Goal: Task Accomplishment & Management: Complete application form

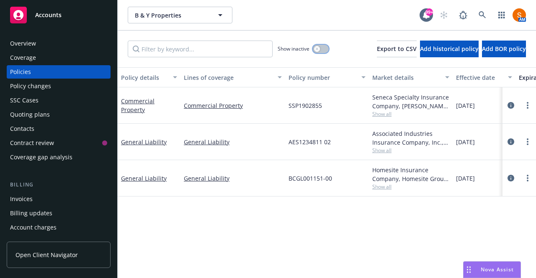
click at [315, 47] on icon "button" at bounding box center [316, 48] width 3 height 3
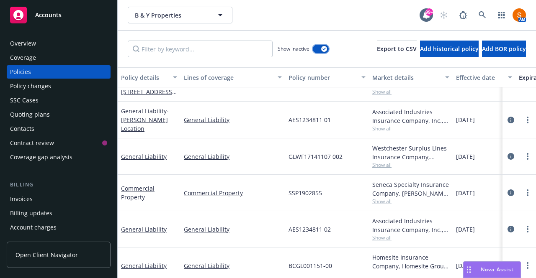
scroll to position [241, 0]
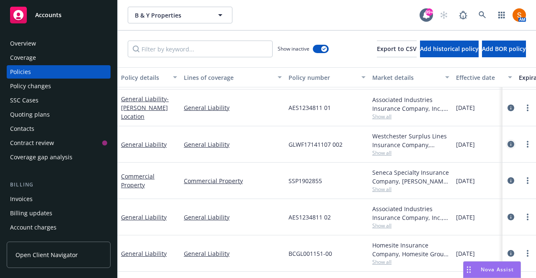
click at [507, 139] on link "circleInformation" at bounding box center [511, 144] width 10 height 10
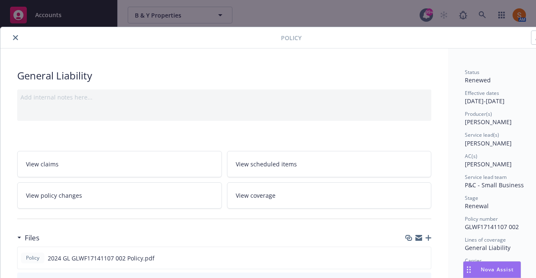
click at [16, 38] on icon "close" at bounding box center [15, 37] width 5 height 5
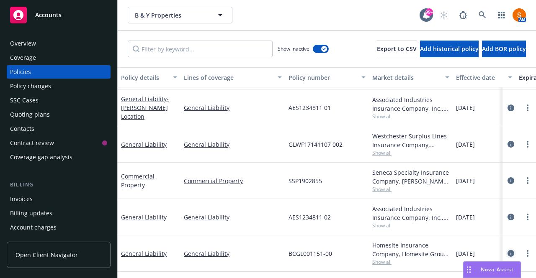
click at [506, 251] on link "circleInformation" at bounding box center [511, 254] width 10 height 10
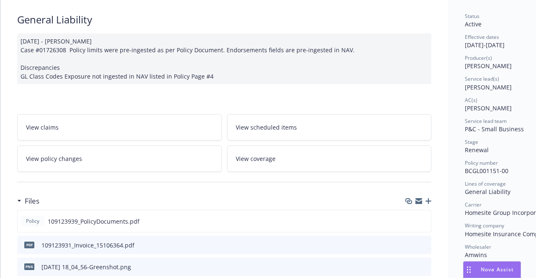
scroll to position [57, 0]
click at [422, 217] on icon "preview file" at bounding box center [423, 220] width 8 height 6
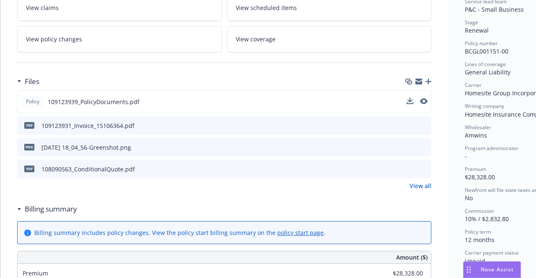
scroll to position [176, 0]
click at [416, 182] on link "View all" at bounding box center [420, 185] width 22 height 9
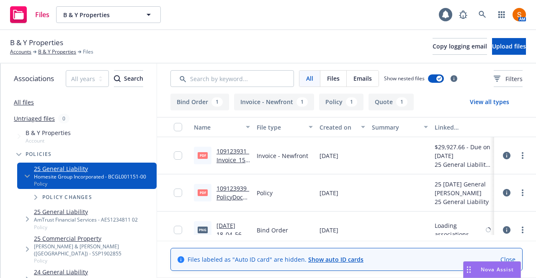
scroll to position [50, 0]
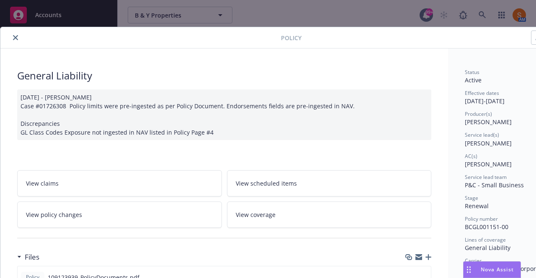
click at [15, 36] on icon "close" at bounding box center [15, 37] width 5 height 5
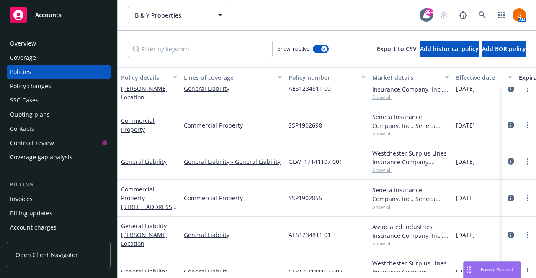
scroll to position [121, 0]
click at [507, 160] on icon "circleInformation" at bounding box center [510, 161] width 7 height 7
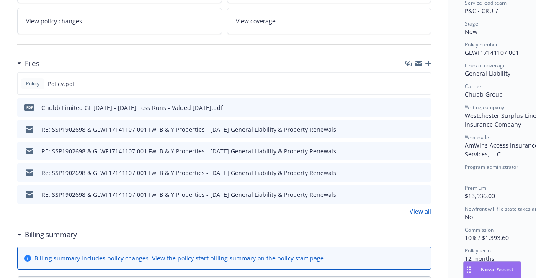
scroll to position [181, 0]
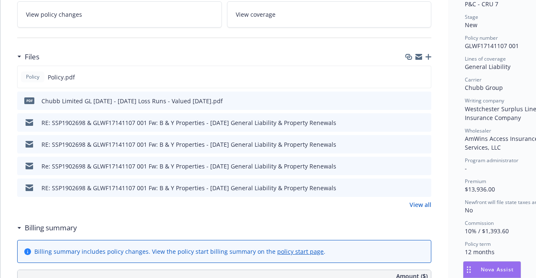
click at [418, 201] on link "View all" at bounding box center [420, 205] width 22 height 9
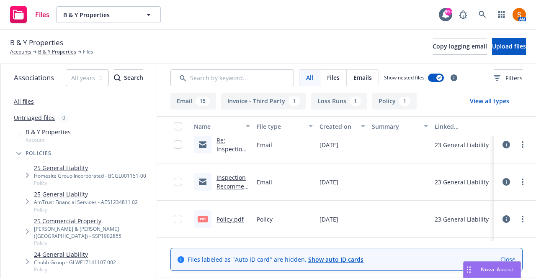
scroll to position [596, 0]
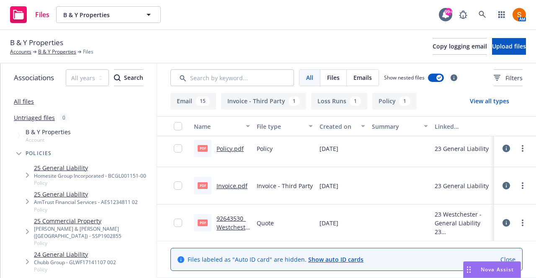
click at [239, 215] on link "92643530_Westchester GL Binder.pdf" at bounding box center [232, 236] width 32 height 43
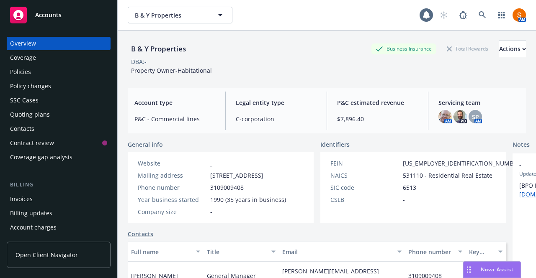
click at [55, 66] on div "Policies" at bounding box center [58, 71] width 97 height 13
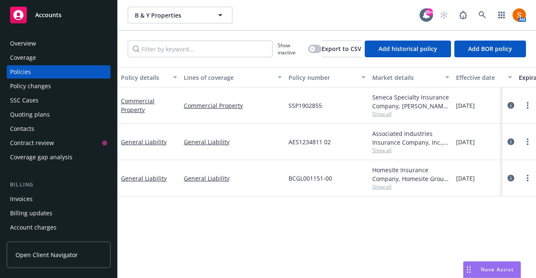
click at [318, 142] on span "AES1234811 02" at bounding box center [309, 142] width 42 height 9
click at [283, 134] on div "General Liability" at bounding box center [232, 142] width 105 height 36
click at [36, 195] on div "Invoices" at bounding box center [58, 199] width 97 height 13
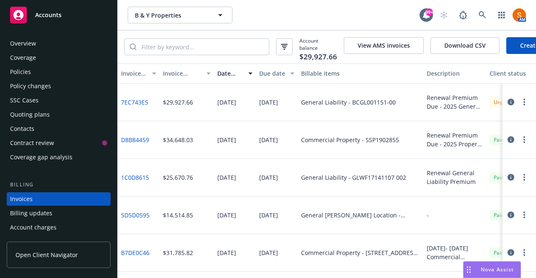
click at [23, 73] on div "Policies" at bounding box center [20, 71] width 21 height 13
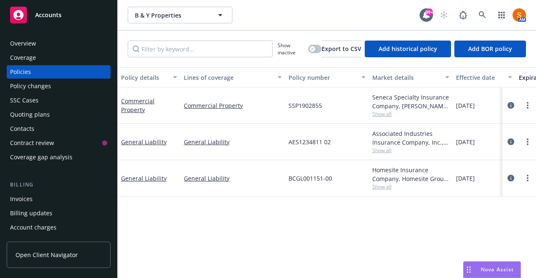
click at [41, 203] on div "Invoices" at bounding box center [58, 199] width 97 height 13
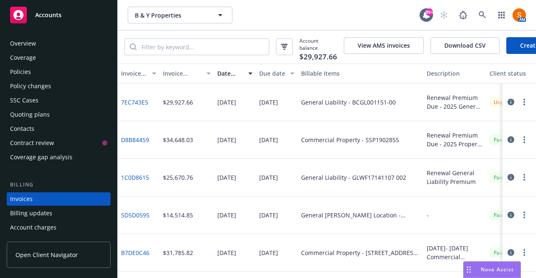
click at [514, 49] on link "Create Invoice" at bounding box center [540, 45] width 68 height 17
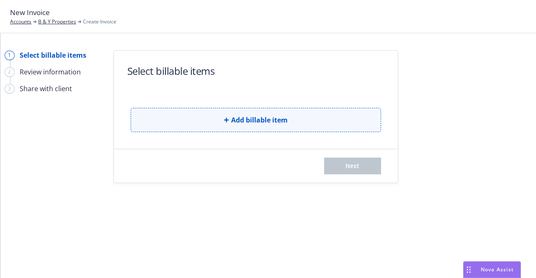
click at [300, 123] on button "Add billable item" at bounding box center [256, 120] width 250 height 24
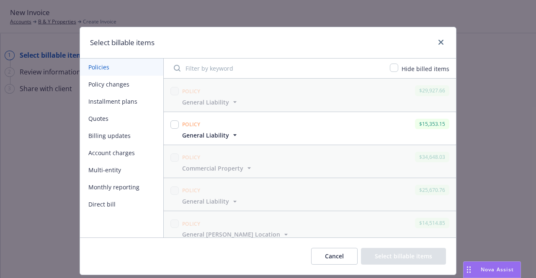
click at [222, 136] on span "General Liability" at bounding box center [205, 135] width 47 height 9
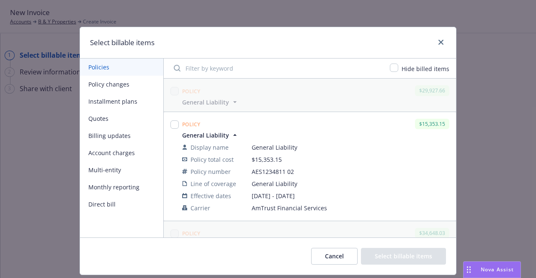
scroll to position [3, 0]
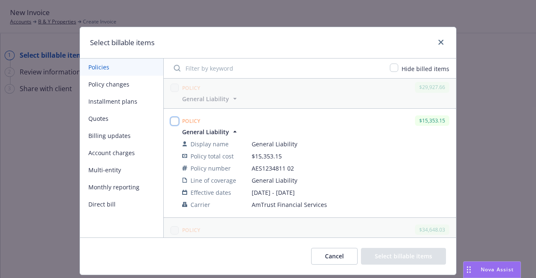
click at [170, 121] on input "checkbox" at bounding box center [174, 121] width 8 height 8
checkbox input "true"
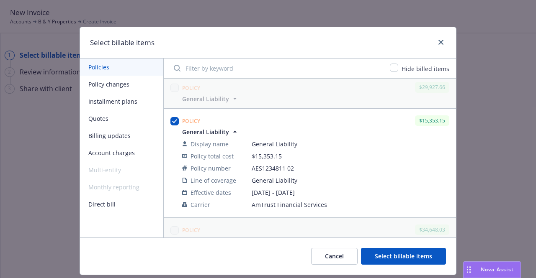
click at [391, 258] on button "Select billable items" at bounding box center [403, 256] width 85 height 17
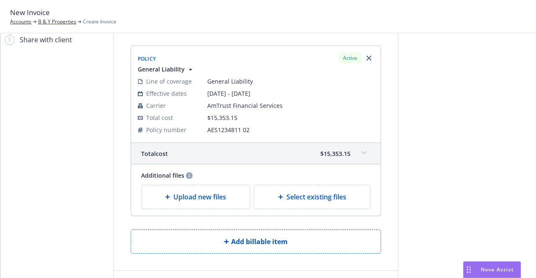
scroll to position [91, 0]
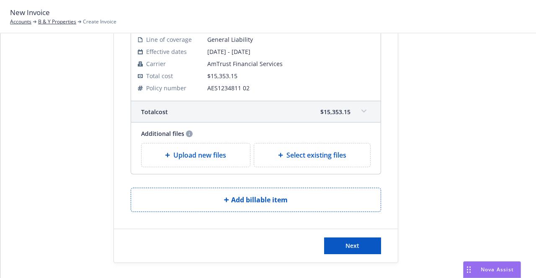
click at [214, 162] on div "Upload new files" at bounding box center [195, 155] width 109 height 23
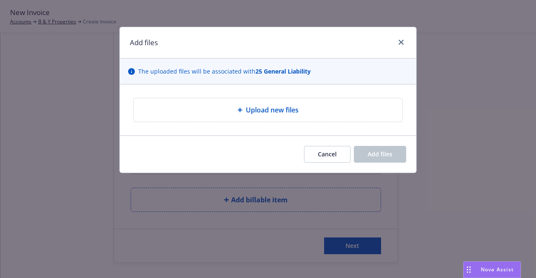
click at [244, 116] on div "Upload new files" at bounding box center [268, 109] width 269 height 23
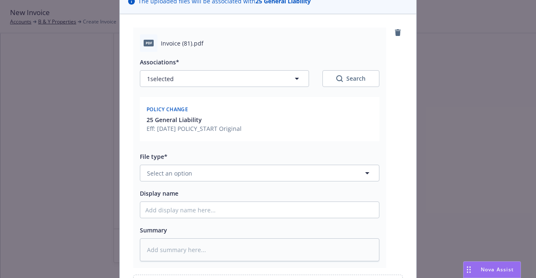
scroll to position [71, 0]
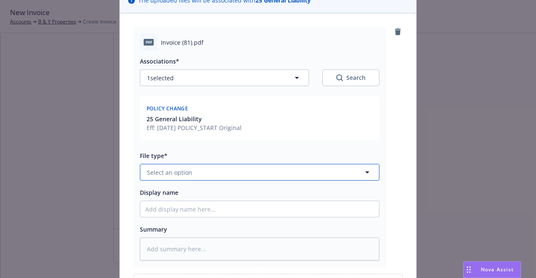
click at [197, 175] on button "Select an option" at bounding box center [259, 172] width 239 height 17
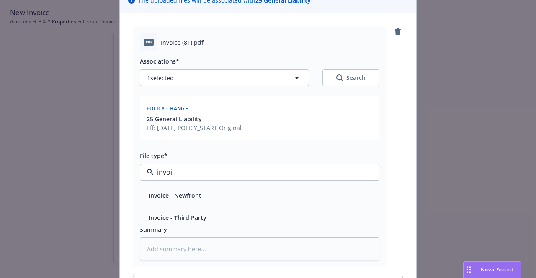
type input "invoie"
type textarea "x"
type input "invoi"
click at [195, 214] on span "Invoice - Third Party" at bounding box center [178, 217] width 58 height 9
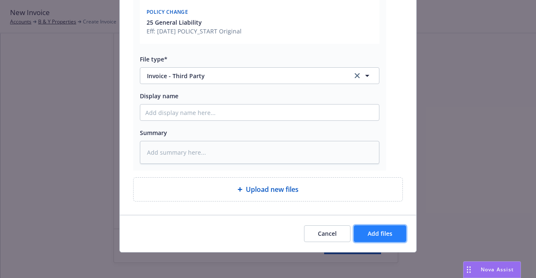
click at [376, 230] on span "Add files" at bounding box center [380, 234] width 25 height 8
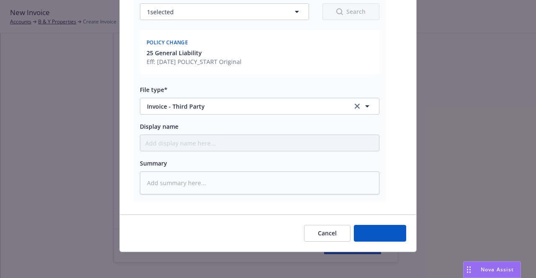
type textarea "x"
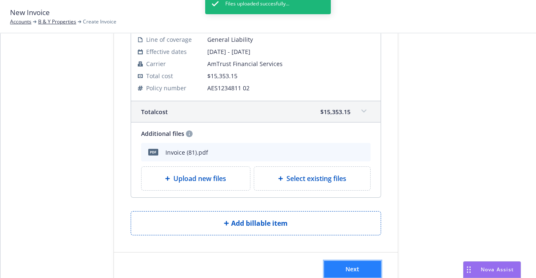
click at [344, 261] on button "Next" at bounding box center [352, 269] width 57 height 17
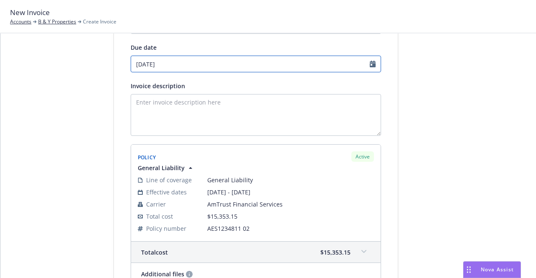
select select "August"
select select "2025"
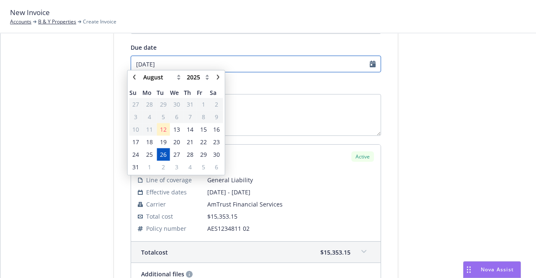
click at [284, 70] on input "[DATE]" at bounding box center [256, 64] width 250 height 17
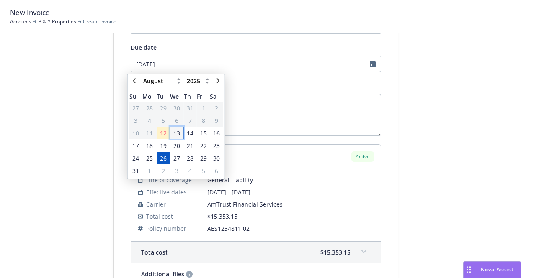
click at [179, 134] on span "13" at bounding box center [176, 133] width 7 height 9
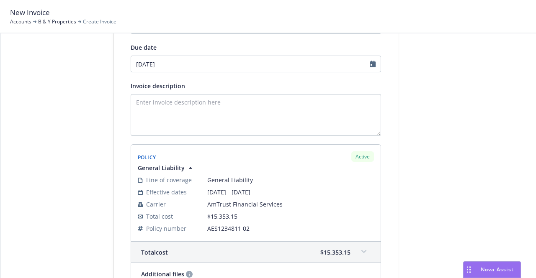
type input "[DATE]"
click at [178, 105] on textarea "Invoice description" at bounding box center [256, 115] width 250 height 42
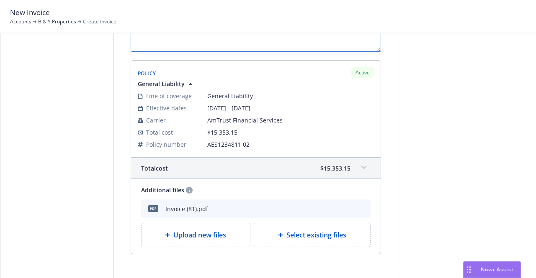
scroll to position [217, 0]
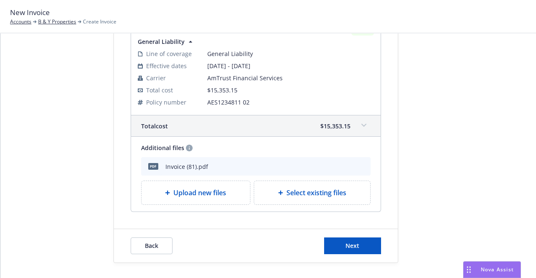
type textarea "Premium Due - 2025 General [PERSON_NAME] Location - Newfront Insurance"
click at [357, 254] on div "Back Next" at bounding box center [256, 245] width 284 height 33
click at [357, 249] on button "Next" at bounding box center [352, 246] width 57 height 17
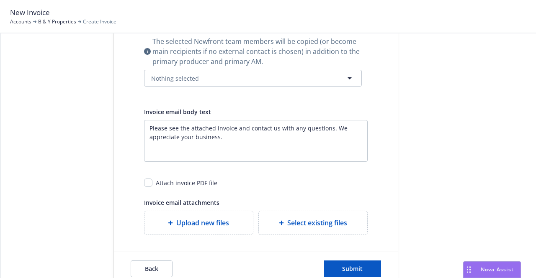
scroll to position [258, 0]
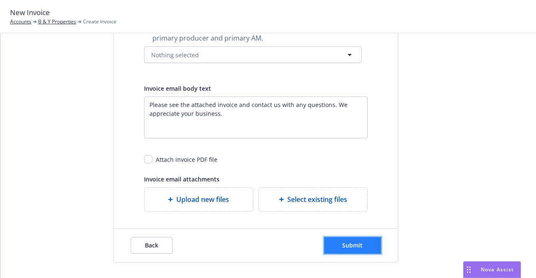
click at [342, 244] on span "Submit" at bounding box center [352, 246] width 21 height 8
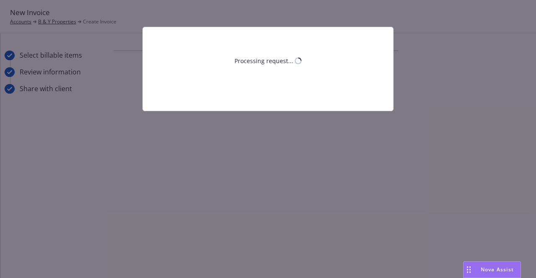
scroll to position [0, 0]
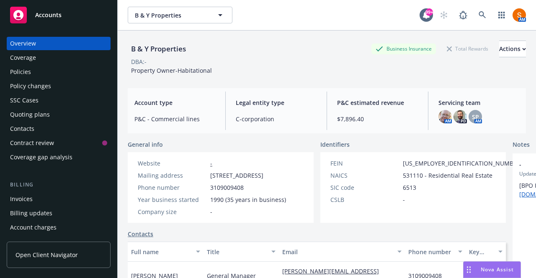
click at [44, 76] on div "Policies" at bounding box center [58, 71] width 97 height 13
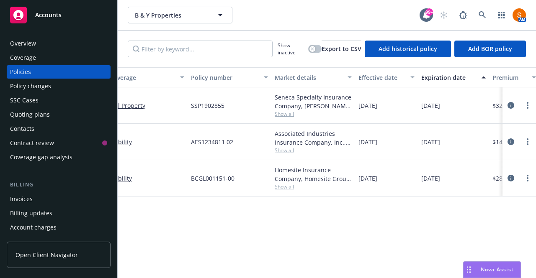
scroll to position [0, 174]
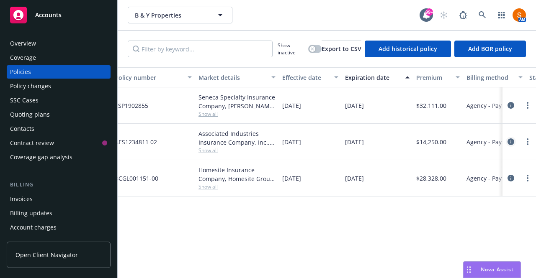
click at [510, 140] on icon "circleInformation" at bounding box center [510, 142] width 7 height 7
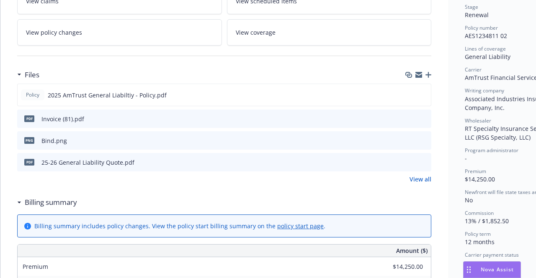
scroll to position [192, 0]
click at [427, 162] on icon "preview file" at bounding box center [423, 162] width 8 height 6
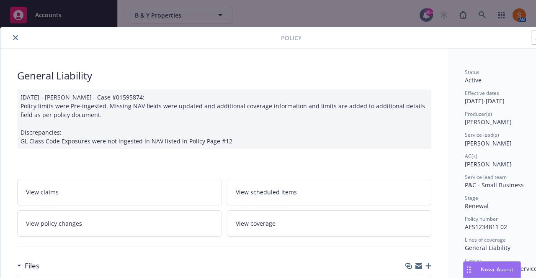
click at [14, 41] on button "close" at bounding box center [15, 38] width 10 height 10
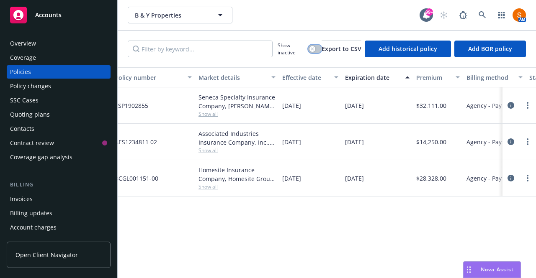
click at [311, 49] on icon "button" at bounding box center [312, 48] width 3 height 3
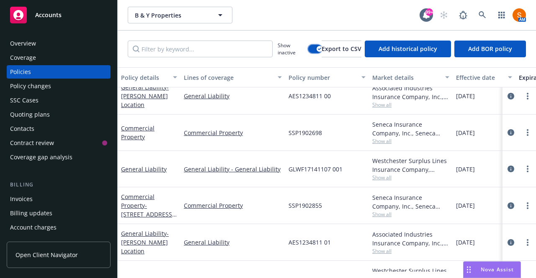
scroll to position [90, 0]
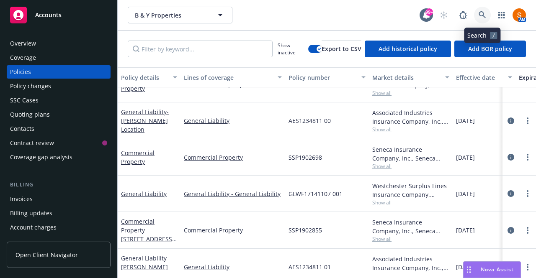
click at [483, 13] on icon at bounding box center [481, 14] width 7 height 7
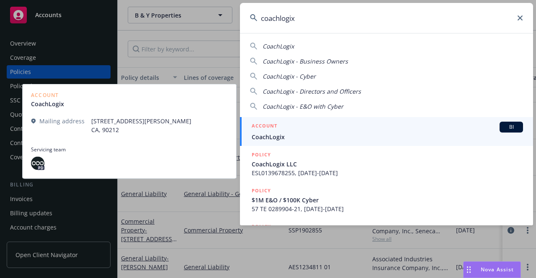
type input "coachlogix"
click at [306, 134] on span "CoachLogix" at bounding box center [387, 137] width 271 height 9
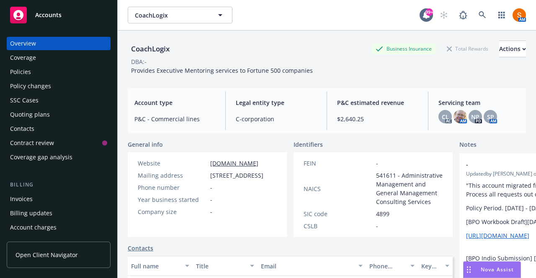
click at [43, 75] on div "Policies" at bounding box center [58, 71] width 97 height 13
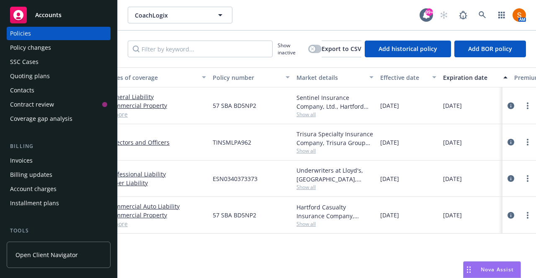
scroll to position [39, 0]
click at [48, 197] on div "Installment plans" at bounding box center [34, 202] width 49 height 13
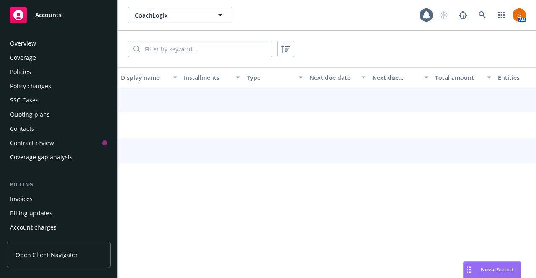
scroll to position [89, 0]
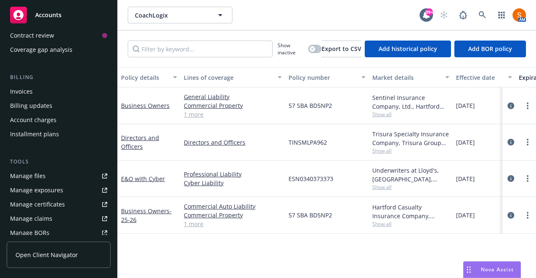
scroll to position [101, 0]
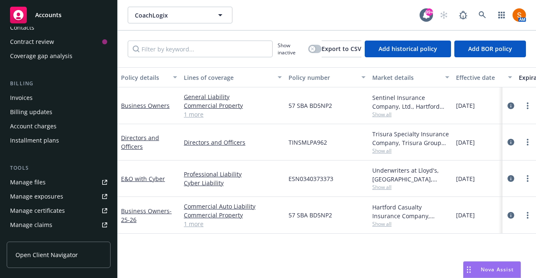
click at [44, 134] on div "Installment plans" at bounding box center [34, 140] width 49 height 13
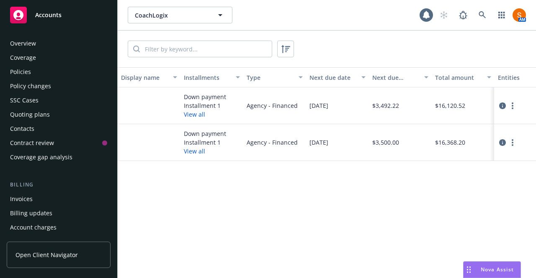
scroll to position [89, 0]
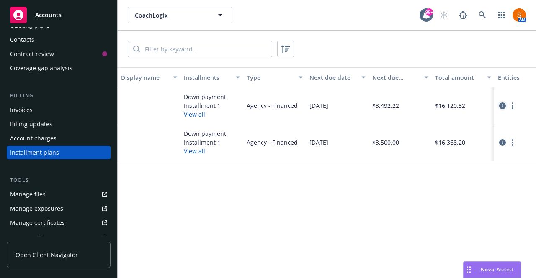
click at [501, 107] on icon "circleInformation" at bounding box center [502, 106] width 7 height 7
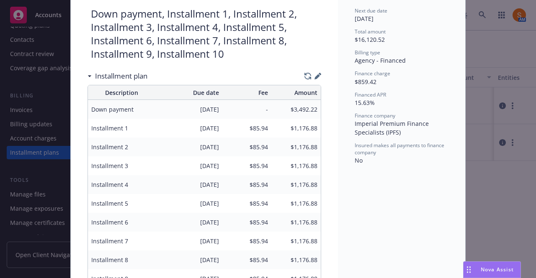
scroll to position [52, 0]
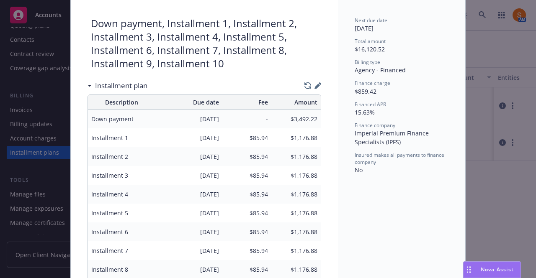
click at [314, 86] on icon "button" at bounding box center [317, 85] width 7 height 7
select select "Imperial Premium Finance Specialists (IPFS)"
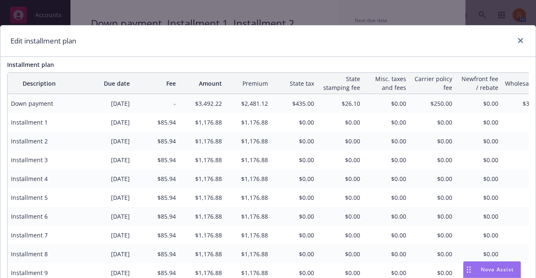
scroll to position [54, 0]
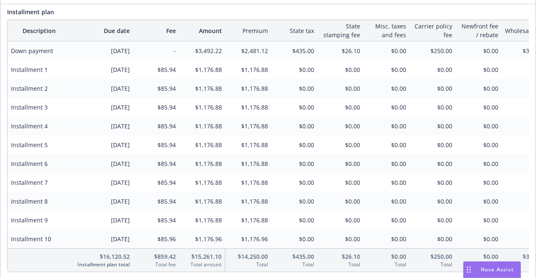
click at [204, 88] on span "$1,176.88" at bounding box center [202, 88] width 39 height 9
click at [213, 68] on span "$1,176.88" at bounding box center [202, 69] width 39 height 9
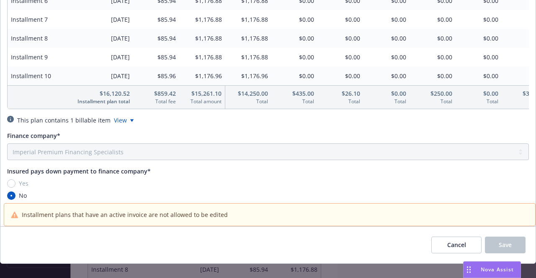
scroll to position [0, 0]
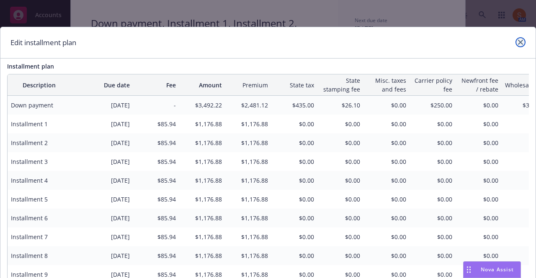
click at [518, 43] on icon "close" at bounding box center [520, 42] width 5 height 5
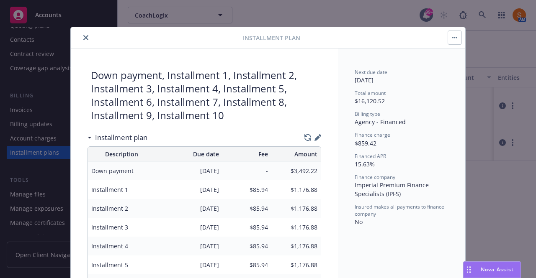
click at [83, 37] on icon "close" at bounding box center [85, 37] width 5 height 5
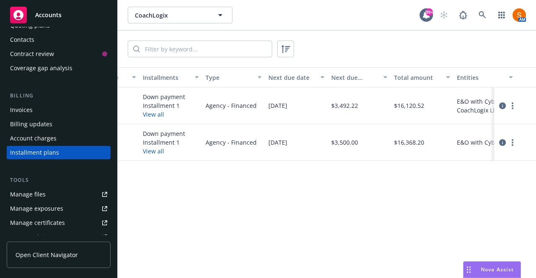
scroll to position [0, 41]
click at [502, 141] on icon "circleInformation" at bounding box center [502, 142] width 7 height 7
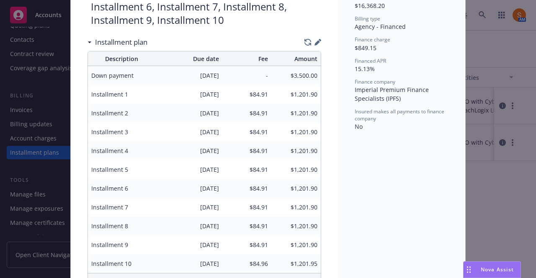
scroll to position [95, 0]
click at [314, 40] on icon "button" at bounding box center [317, 42] width 7 height 7
select select "Imperial Premium Finance Specialists (IPFS)"
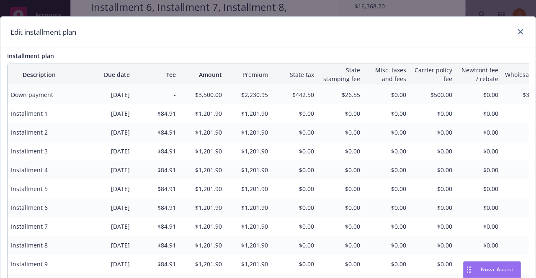
scroll to position [11, 0]
click at [206, 116] on span "$1,201.90" at bounding box center [202, 113] width 39 height 9
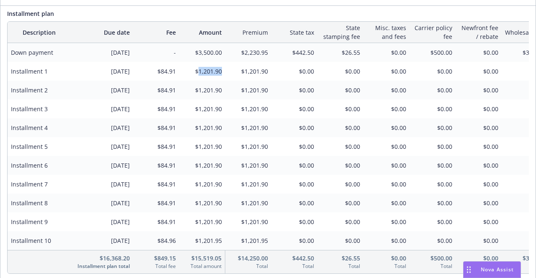
scroll to position [53, 0]
click at [175, 242] on div "$84.96" at bounding box center [156, 240] width 46 height 19
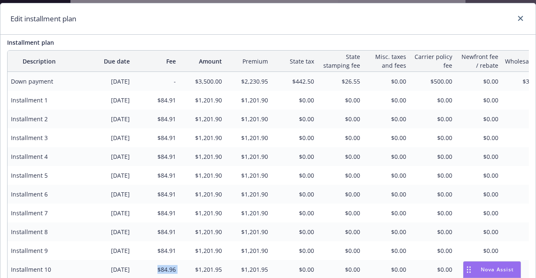
scroll to position [24, 0]
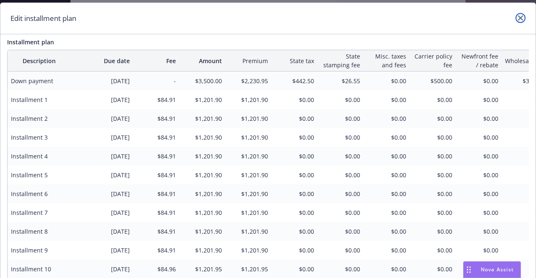
click at [517, 21] on link "close" at bounding box center [520, 18] width 10 height 10
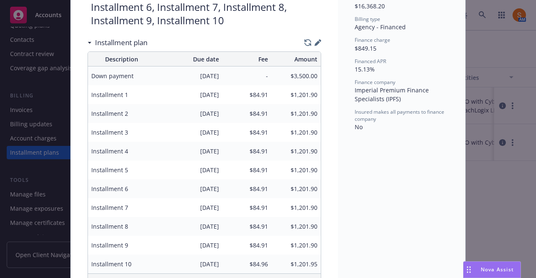
scroll to position [0, 0]
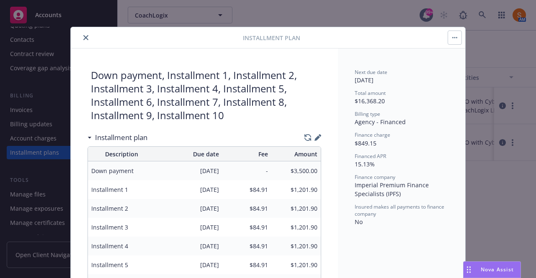
click at [83, 39] on icon "close" at bounding box center [85, 37] width 5 height 5
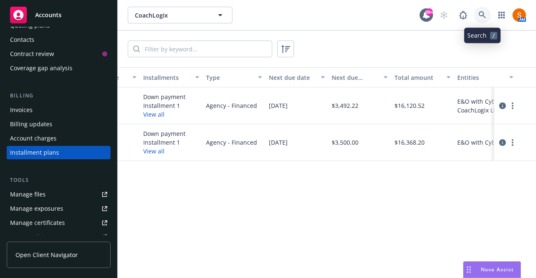
click at [478, 16] on icon at bounding box center [482, 15] width 8 height 8
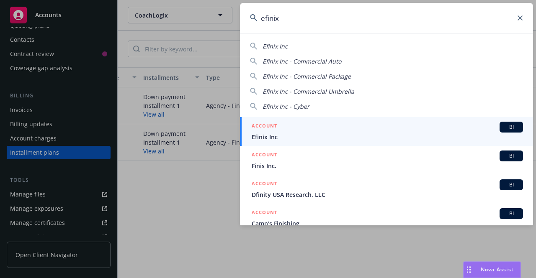
type input "efinix"
click at [290, 126] on div "ACCOUNT BI" at bounding box center [387, 127] width 271 height 11
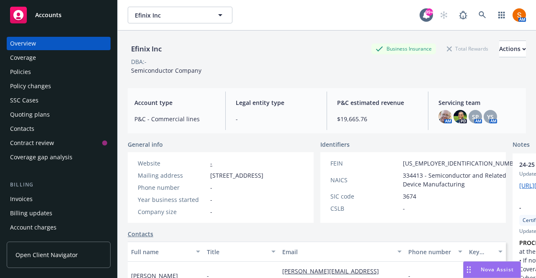
click at [43, 74] on div "Policies" at bounding box center [58, 71] width 97 height 13
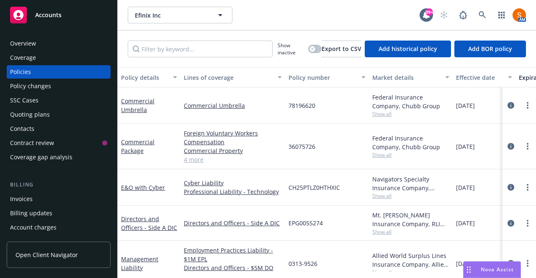
scroll to position [38, 0]
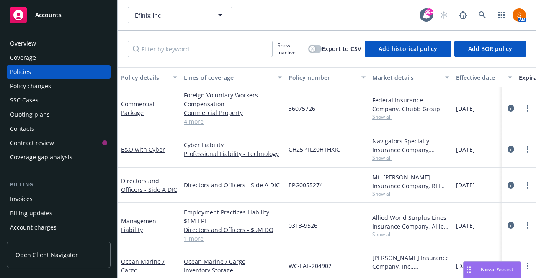
click at [263, 157] on link "Professional Liability - Technology" at bounding box center [233, 153] width 98 height 9
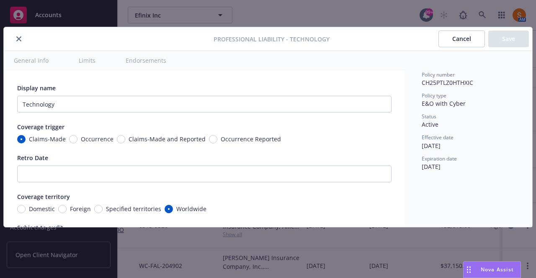
scroll to position [38, 152]
click at [21, 36] on icon "close" at bounding box center [18, 38] width 5 height 5
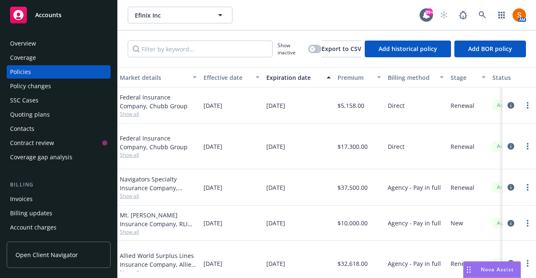
scroll to position [89, 252]
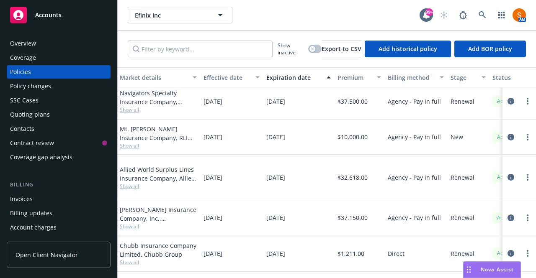
click at [46, 202] on div "Invoices" at bounding box center [58, 199] width 97 height 13
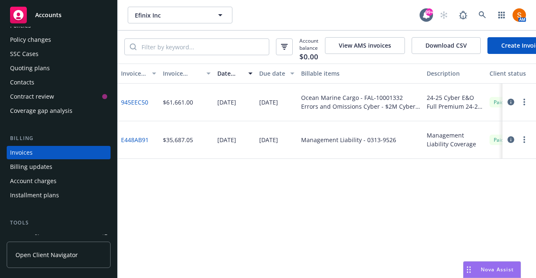
click at [507, 46] on link "Create Invoice" at bounding box center [521, 45] width 68 height 17
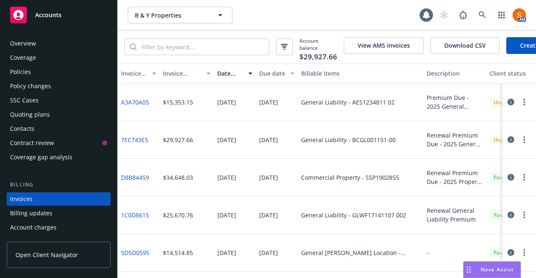
scroll to position [46, 0]
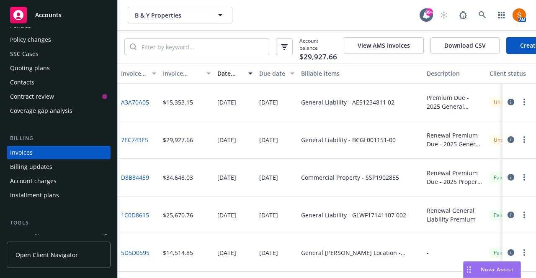
click at [519, 107] on button "button" at bounding box center [524, 102] width 10 height 10
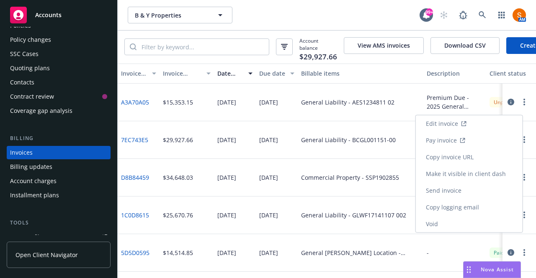
click at [470, 175] on link "Make it visible in client dash" at bounding box center [469, 174] width 107 height 17
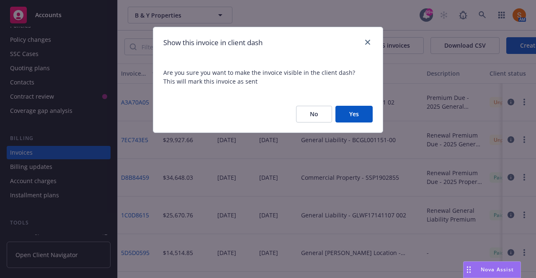
click at [351, 110] on button "Yes" at bounding box center [353, 114] width 37 height 17
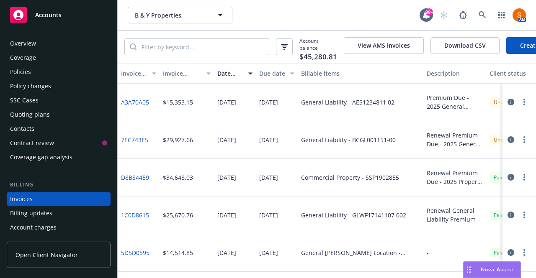
click at [36, 47] on div "Overview" at bounding box center [58, 43] width 97 height 13
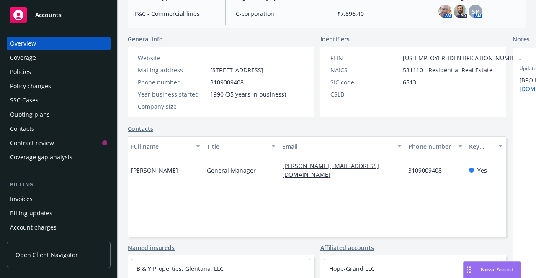
scroll to position [17, 0]
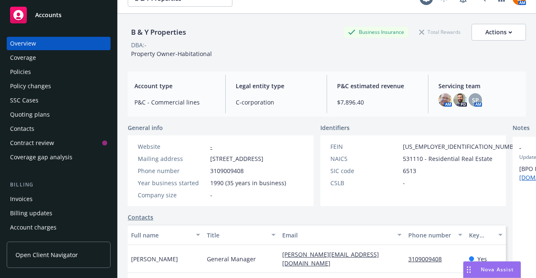
click at [38, 201] on div "Invoices" at bounding box center [58, 199] width 97 height 13
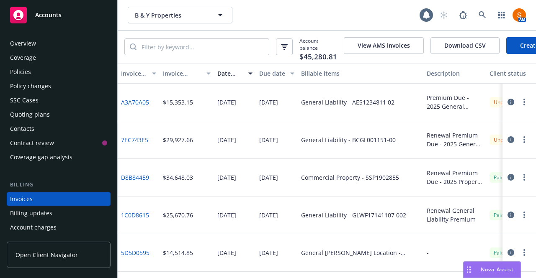
scroll to position [46, 0]
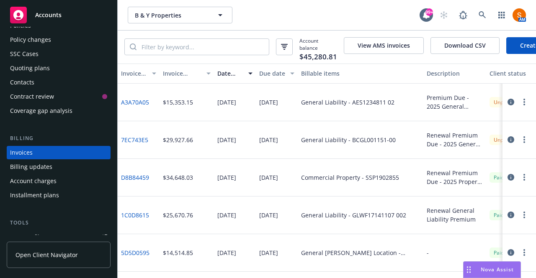
click at [519, 107] on button "button" at bounding box center [524, 102] width 10 height 10
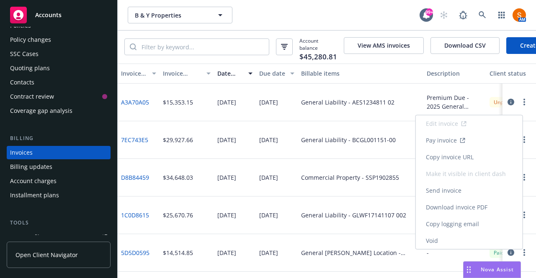
click at [462, 157] on link "Copy invoice URL" at bounding box center [469, 157] width 107 height 17
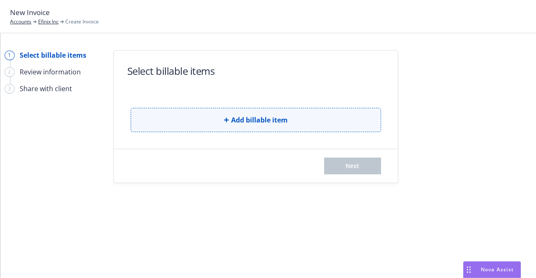
click at [252, 126] on button "Add billable item" at bounding box center [256, 120] width 250 height 24
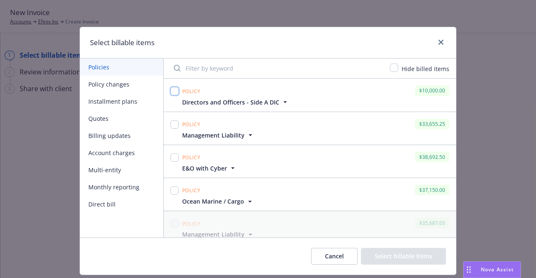
click at [170, 95] on input "checkbox" at bounding box center [174, 91] width 8 height 8
checkbox input "true"
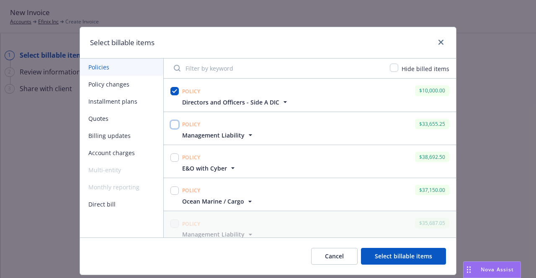
click at [172, 122] on input "checkbox" at bounding box center [174, 125] width 8 height 8
checkbox input "true"
click at [220, 134] on span "Management Liability" at bounding box center [213, 135] width 62 height 9
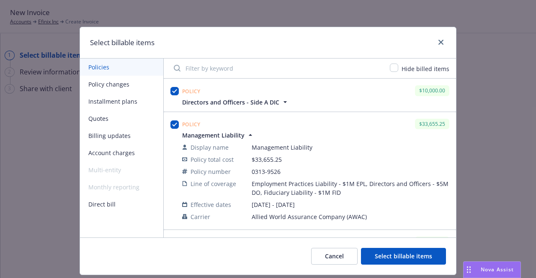
click at [220, 134] on span "Management Liability" at bounding box center [213, 135] width 62 height 9
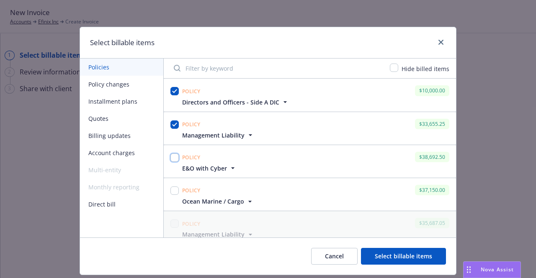
click at [174, 154] on input "checkbox" at bounding box center [174, 158] width 8 height 8
checkbox input "true"
click at [249, 101] on span "Directors and Officers - Side A DIC" at bounding box center [230, 102] width 97 height 9
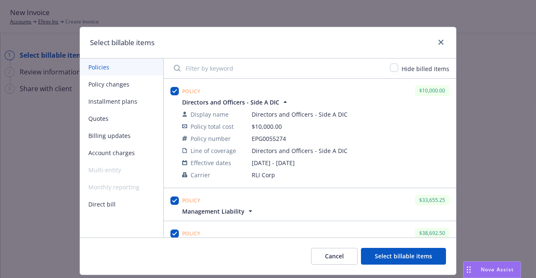
click at [249, 101] on span "Directors and Officers - Side A DIC" at bounding box center [230, 102] width 97 height 9
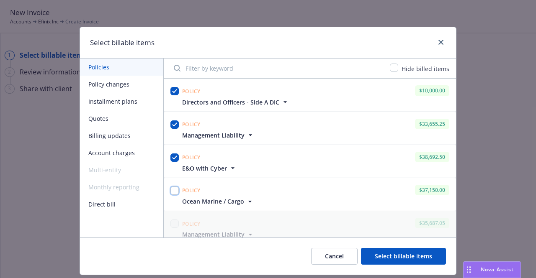
click at [172, 189] on input "checkbox" at bounding box center [174, 191] width 8 height 8
checkbox input "true"
click at [393, 258] on button "Select billable items" at bounding box center [403, 256] width 85 height 17
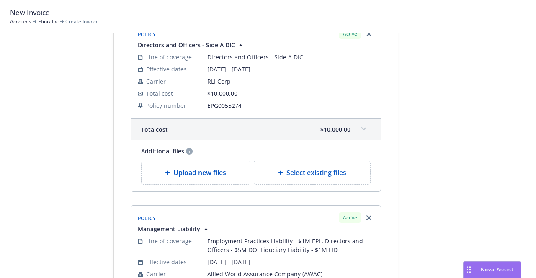
scroll to position [62, 0]
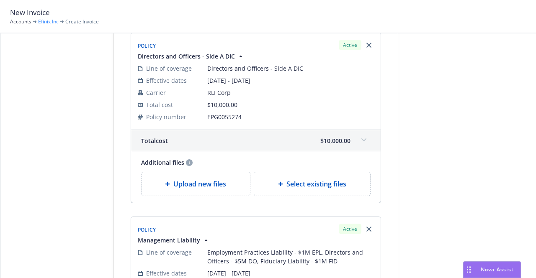
click at [46, 24] on link "Efinix Inc" at bounding box center [48, 22] width 21 height 8
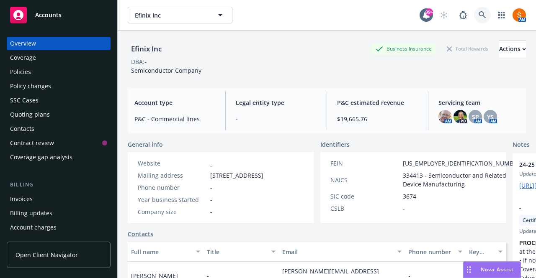
click at [478, 15] on icon at bounding box center [482, 15] width 8 height 8
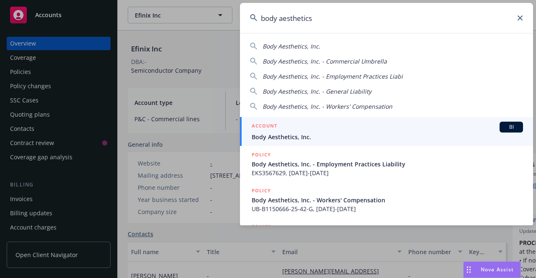
type input "body aesthetics"
click at [329, 122] on div "ACCOUNT BI" at bounding box center [387, 127] width 271 height 11
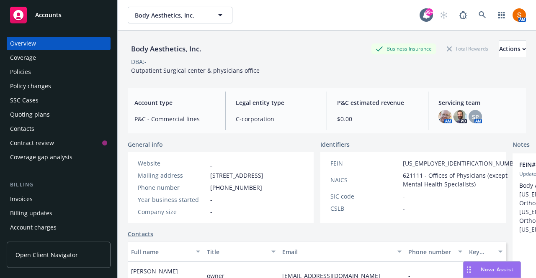
click at [64, 72] on div "Policies" at bounding box center [58, 71] width 97 height 13
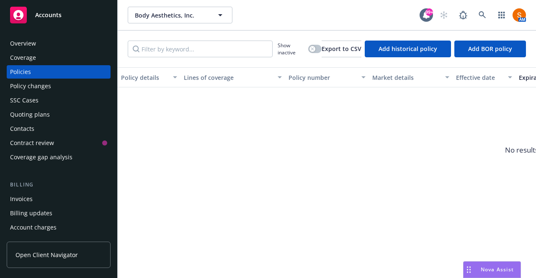
click at [54, 83] on div "Policy changes" at bounding box center [58, 86] width 97 height 13
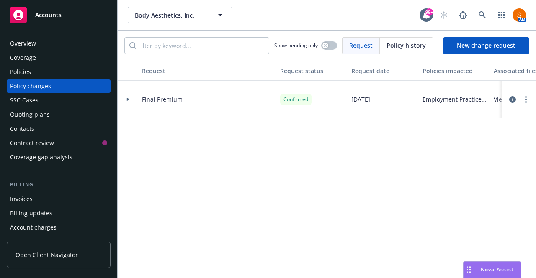
click at [405, 47] on span "Policy history" at bounding box center [405, 45] width 39 height 9
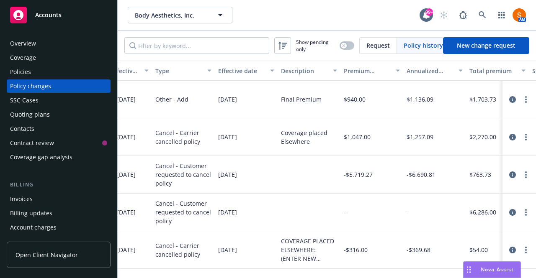
scroll to position [0, 167]
click at [509, 177] on icon "circleInformation" at bounding box center [512, 175] width 7 height 7
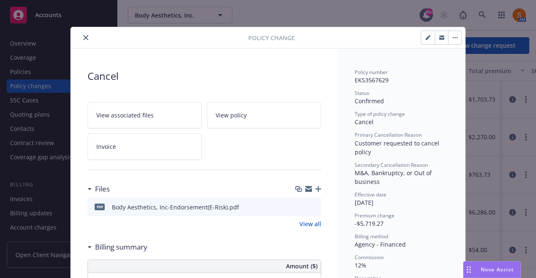
click at [455, 37] on button "button" at bounding box center [454, 37] width 13 height 13
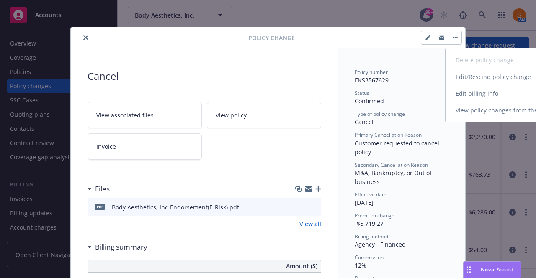
click at [481, 99] on link "Edit billing info" at bounding box center [517, 93] width 144 height 17
select select "CA"
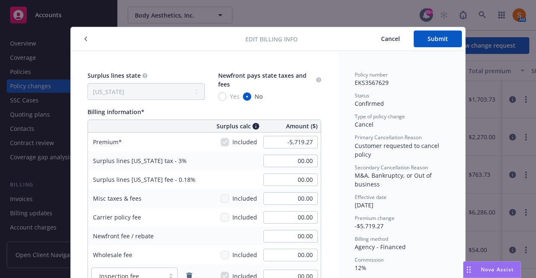
scroll to position [69, 0]
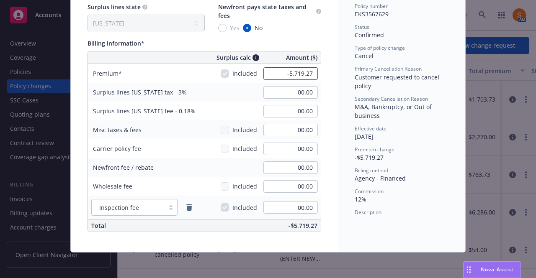
click at [294, 73] on input "-5,719.27" at bounding box center [290, 73] width 54 height 13
click at [311, 71] on input "5543" at bounding box center [290, 73] width 54 height 13
type input "="
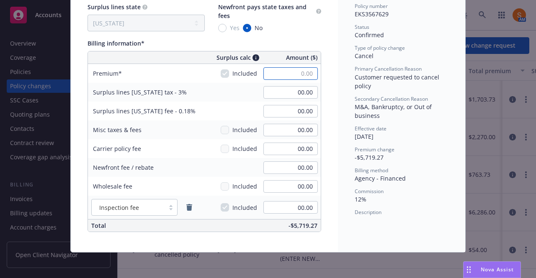
type input "0"
type input "-5,543.00"
type input "-166.29"
type input "-9.98"
click at [334, 54] on div "Surplus lines state No surplus lines state [US_STATE] [US_STATE] [US_STATE] [US…" at bounding box center [204, 117] width 267 height 270
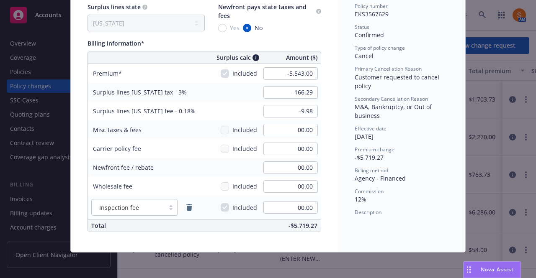
scroll to position [0, 0]
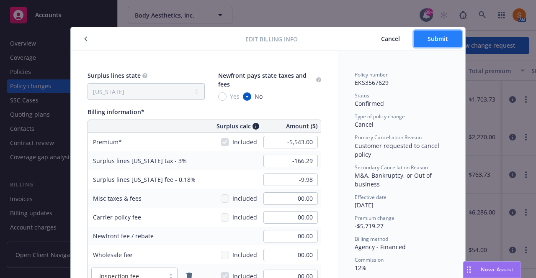
click at [420, 34] on button "Submit" at bounding box center [438, 39] width 48 height 17
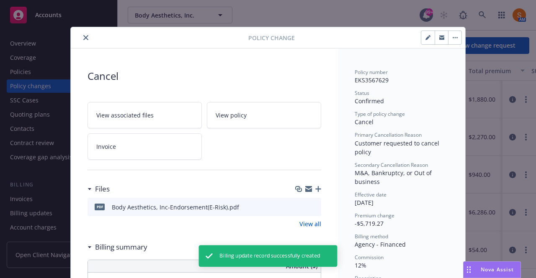
type input "-$5,543.00"
type input "-$166.29"
type input "-$9.98"
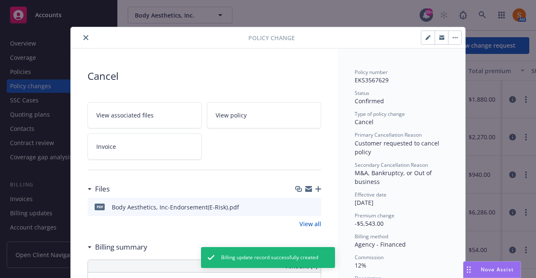
click at [85, 33] on div at bounding box center [161, 38] width 174 height 10
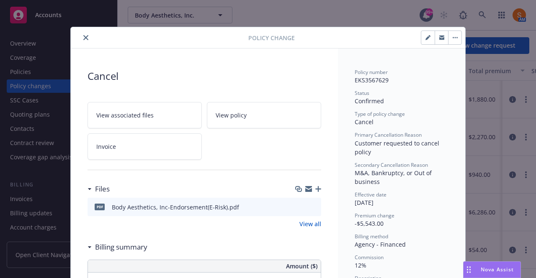
click at [79, 31] on div "Policy Change" at bounding box center [268, 37] width 394 height 21
click at [85, 37] on icon "close" at bounding box center [85, 37] width 5 height 5
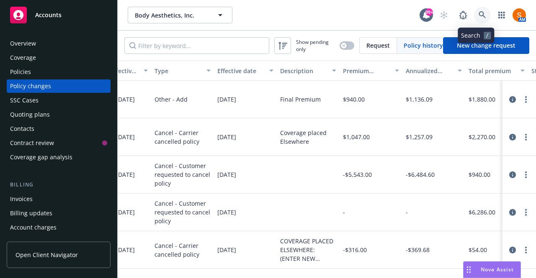
click at [478, 14] on icon at bounding box center [481, 14] width 7 height 7
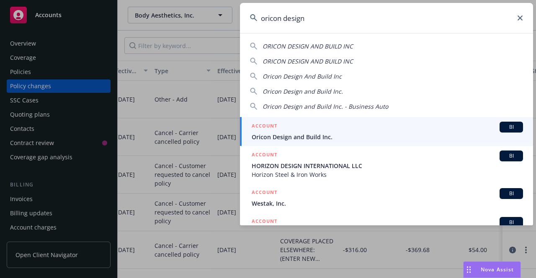
type input "oricon design"
click at [296, 133] on span "Oricon Design and Build Inc." at bounding box center [387, 137] width 271 height 9
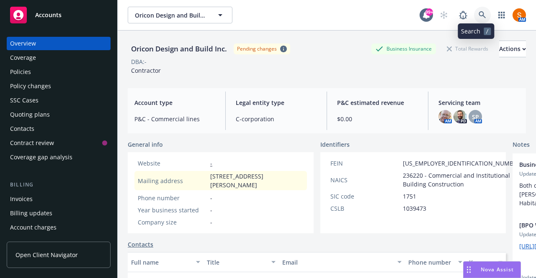
click at [481, 15] on link at bounding box center [482, 15] width 17 height 17
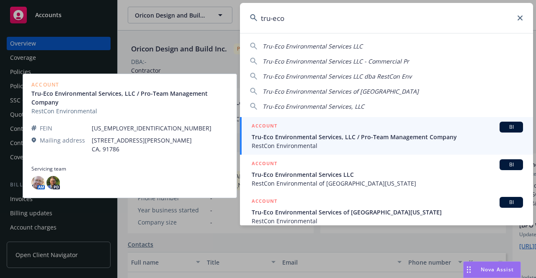
type input "tru-eco"
click at [311, 139] on span "Tru-Eco Environmental Services, LLC / Pro-Team Management Company" at bounding box center [387, 137] width 271 height 9
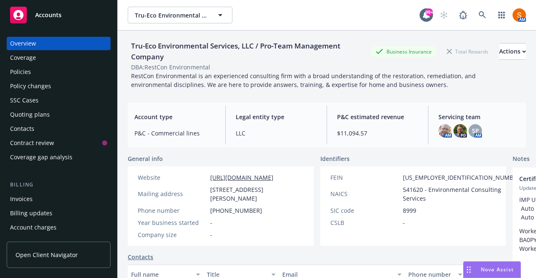
click at [31, 71] on div "Policies" at bounding box center [58, 71] width 97 height 13
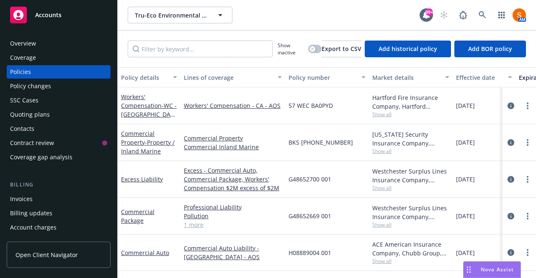
scroll to position [5, 0]
click at [311, 249] on span "H08889004 001" at bounding box center [309, 253] width 43 height 9
copy span "H08889004 001"
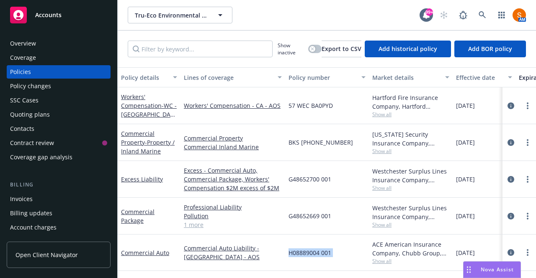
scroll to position [0, 0]
click at [489, 17] on link at bounding box center [482, 15] width 17 height 17
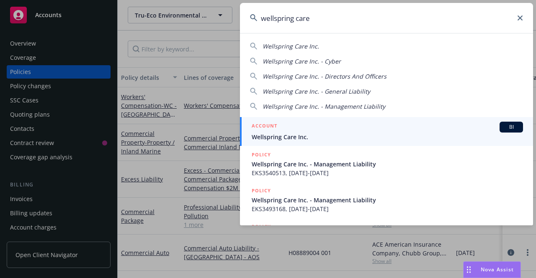
type input "wellspring care"
click at [298, 132] on div "ACCOUNT BI" at bounding box center [387, 127] width 271 height 11
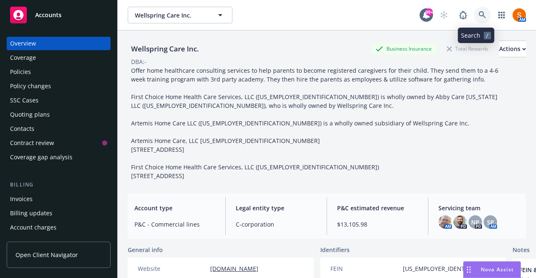
click at [478, 15] on icon at bounding box center [482, 15] width 8 height 8
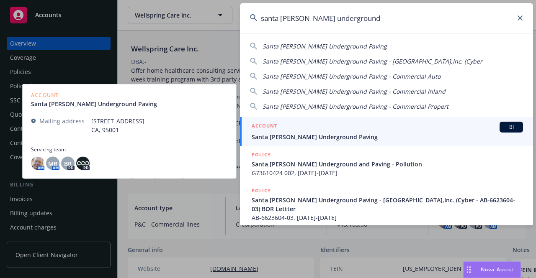
type input "santa [PERSON_NAME] underground"
click at [310, 133] on span "Santa [PERSON_NAME] Underground Paving" at bounding box center [387, 137] width 271 height 9
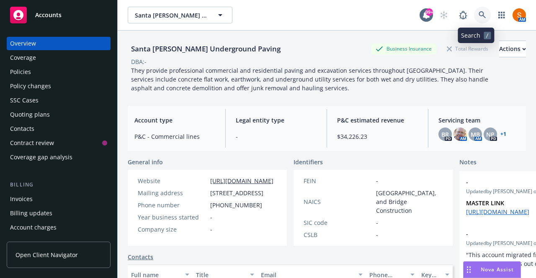
click at [474, 12] on link at bounding box center [482, 15] width 17 height 17
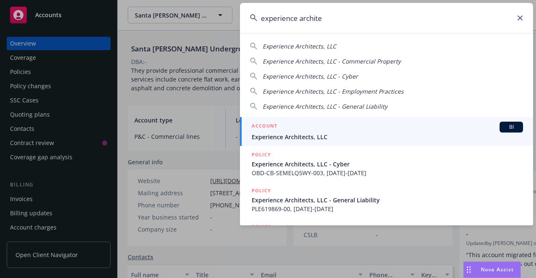
type input "experience archite"
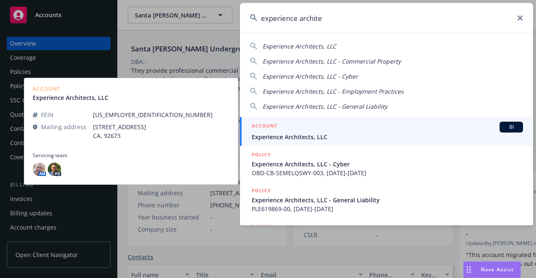
click at [355, 133] on span "Experience Architects, LLC" at bounding box center [387, 137] width 271 height 9
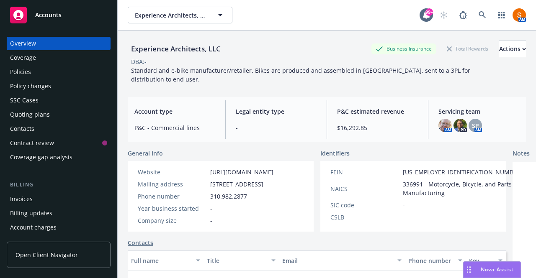
click at [60, 77] on div "Policies" at bounding box center [58, 71] width 97 height 13
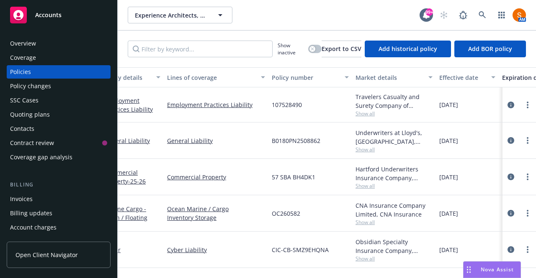
scroll to position [2, 0]
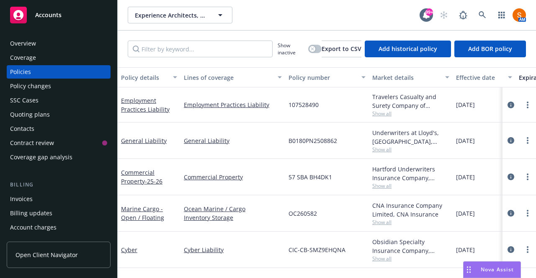
click at [32, 197] on div "Invoices" at bounding box center [58, 199] width 97 height 13
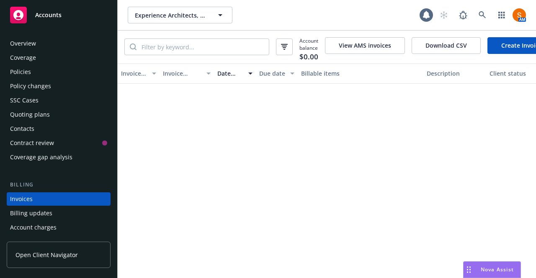
scroll to position [46, 0]
